Goal: Transaction & Acquisition: Purchase product/service

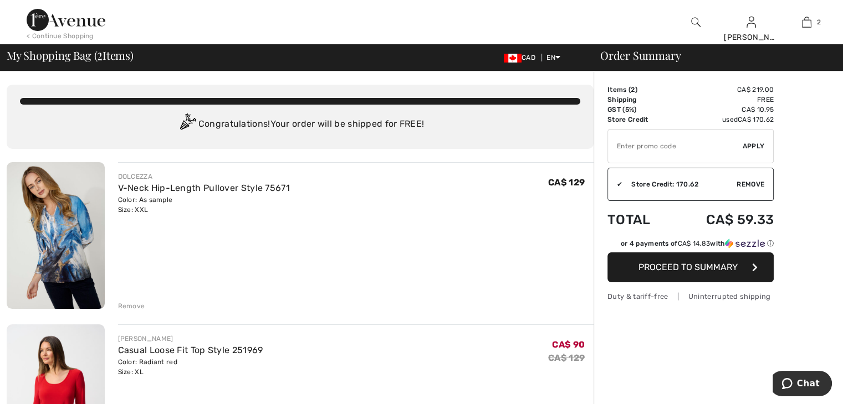
click at [643, 297] on div "Duty & tariff-free | Uninterrupted shipping" at bounding box center [690, 296] width 166 height 11
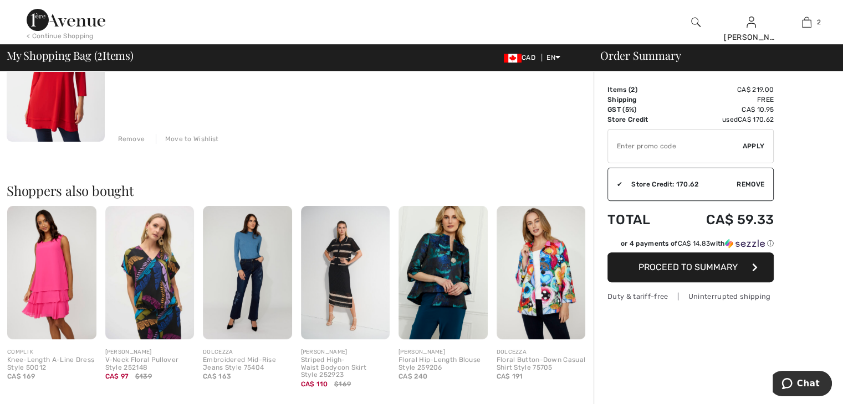
scroll to position [332, 0]
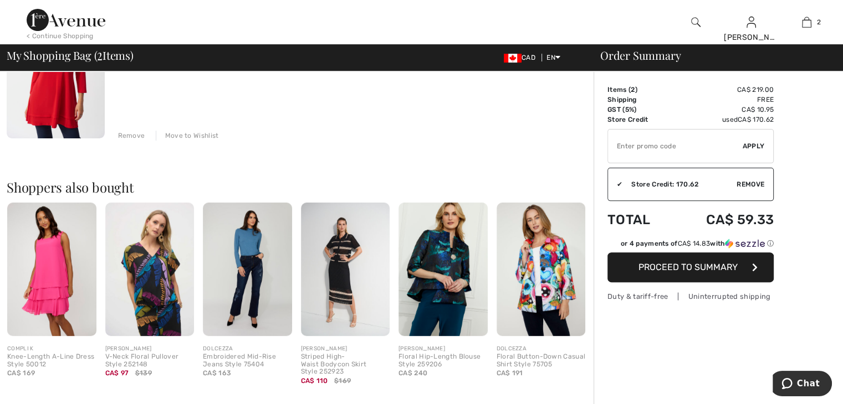
click at [53, 285] on img at bounding box center [51, 270] width 89 height 134
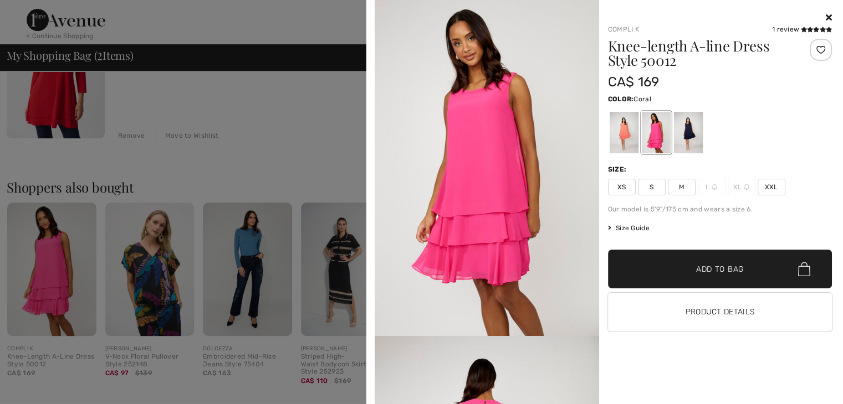
click at [623, 131] on div at bounding box center [623, 133] width 29 height 42
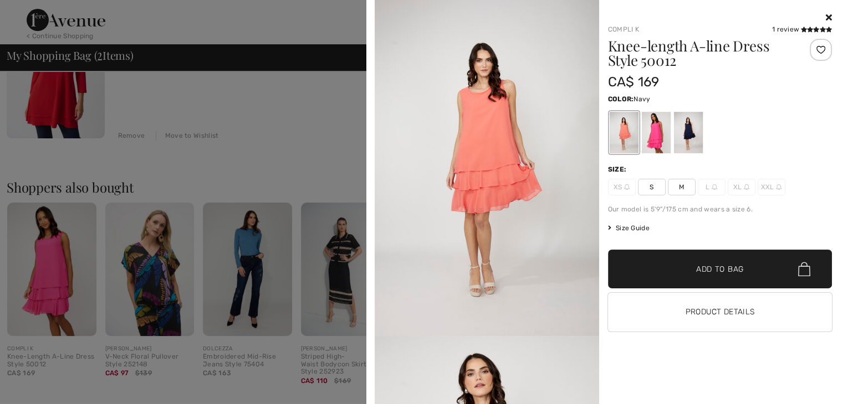
click at [688, 131] on div at bounding box center [687, 133] width 29 height 42
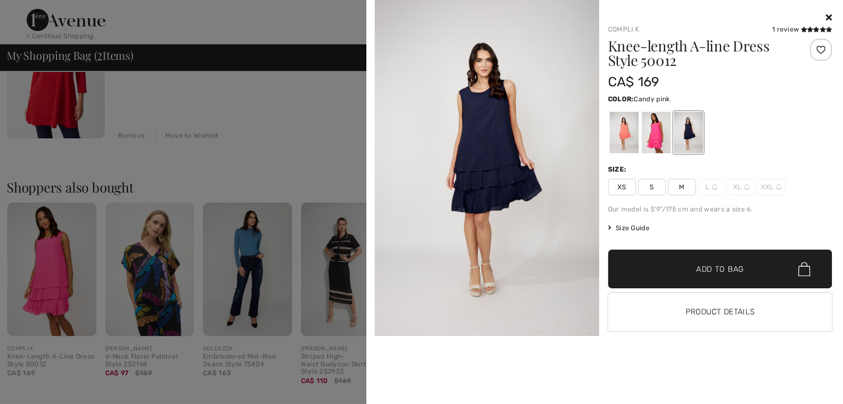
click at [656, 135] on div at bounding box center [655, 133] width 29 height 42
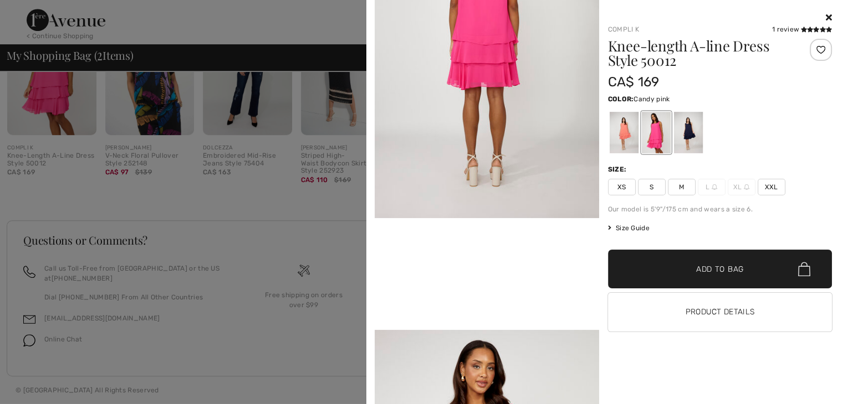
scroll to position [554, 0]
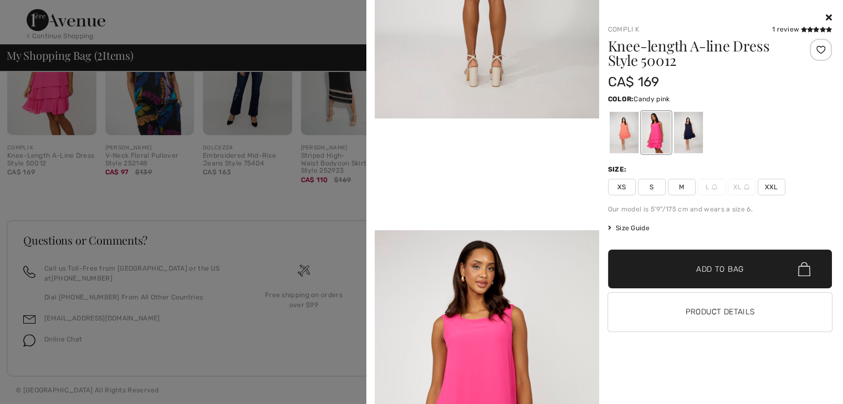
click at [767, 185] on span "XXL" at bounding box center [771, 187] width 28 height 17
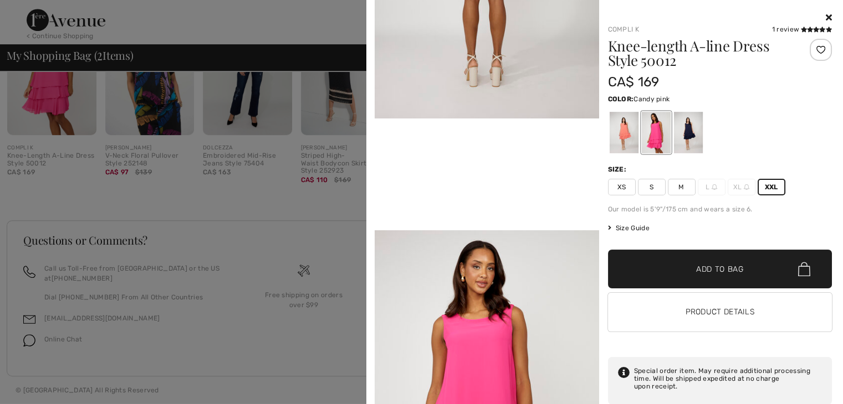
click at [481, 230] on video "Your browser does not support the video tag." at bounding box center [487, 175] width 224 height 112
click at [691, 267] on span "✔ Added to Bag" at bounding box center [703, 270] width 68 height 12
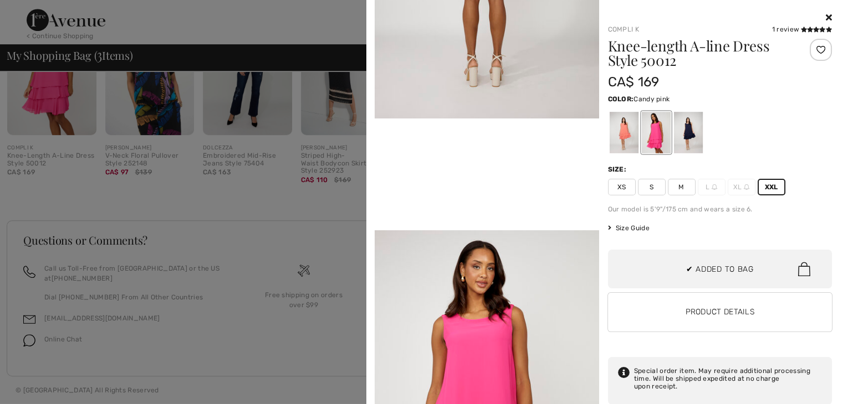
scroll to position [0, 0]
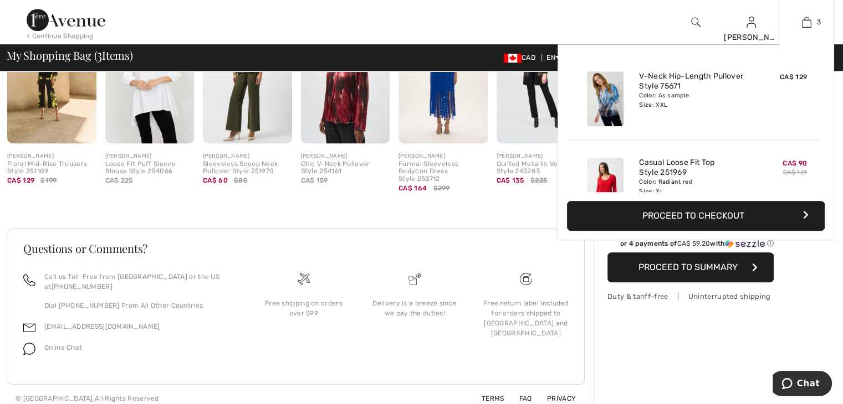
click at [804, 212] on icon "button" at bounding box center [804, 215] width 6 height 9
click at [804, 212] on icon "button" at bounding box center [805, 215] width 6 height 9
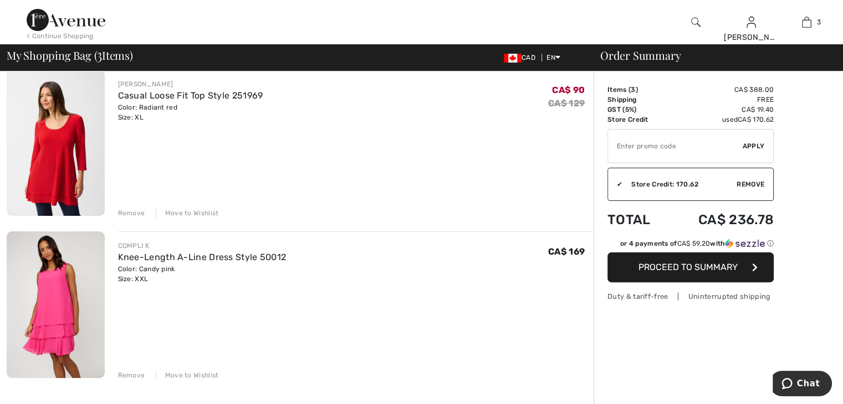
scroll to position [277, 0]
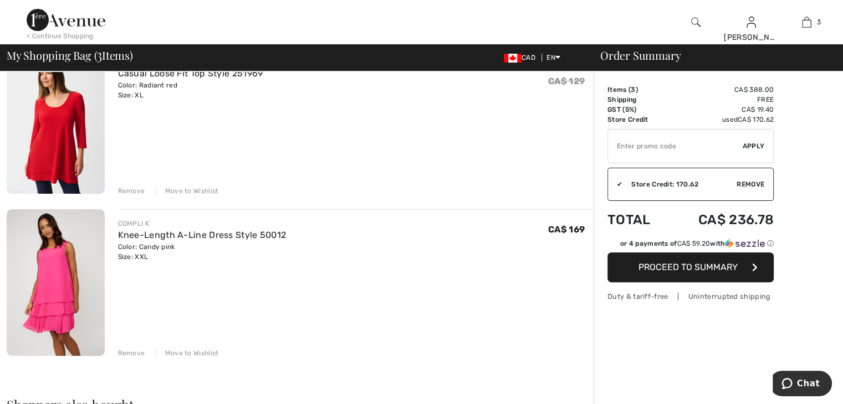
click at [742, 182] on span "Remove" at bounding box center [750, 185] width 28 height 10
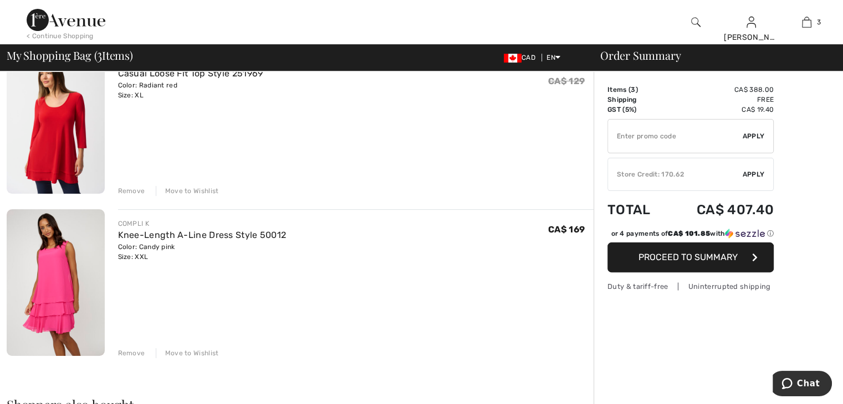
click at [747, 167] on div "✔ Store Credit: 170.62 Apply Remove" at bounding box center [690, 174] width 166 height 33
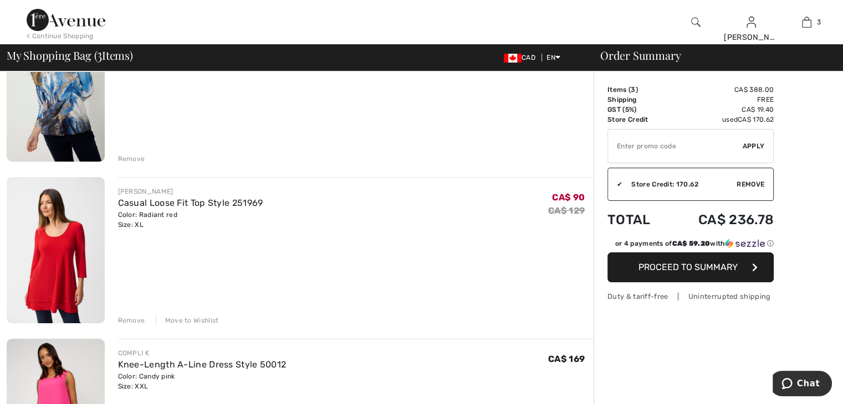
scroll to position [166, 0]
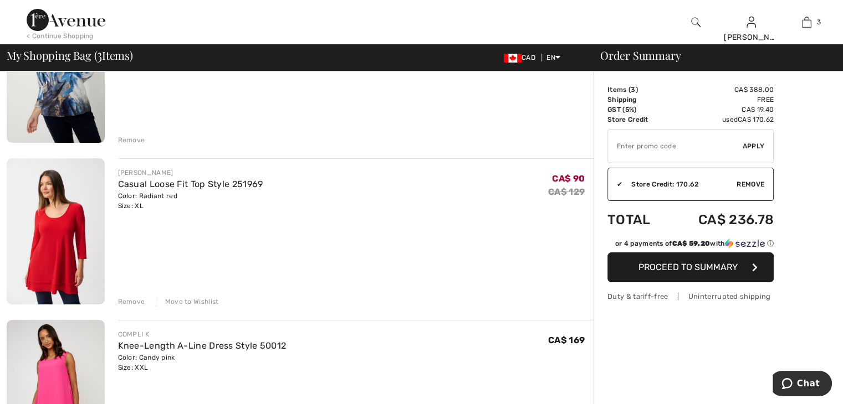
click at [668, 267] on span "Proceed to Summary" at bounding box center [687, 267] width 99 height 11
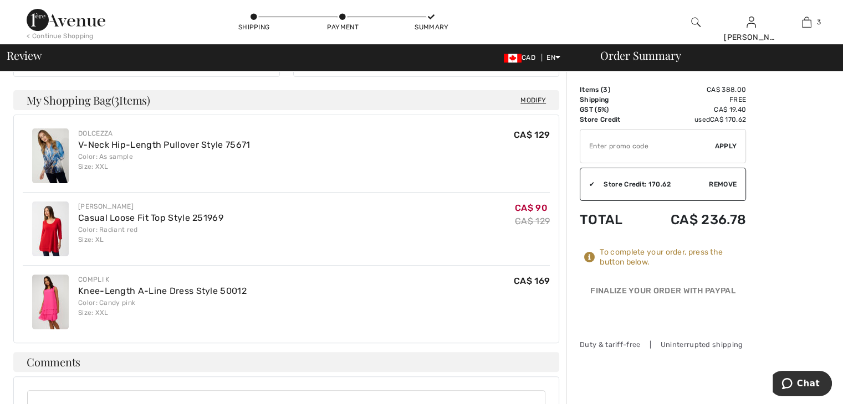
scroll to position [277, 0]
